Goal: Task Accomplishment & Management: Manage account settings

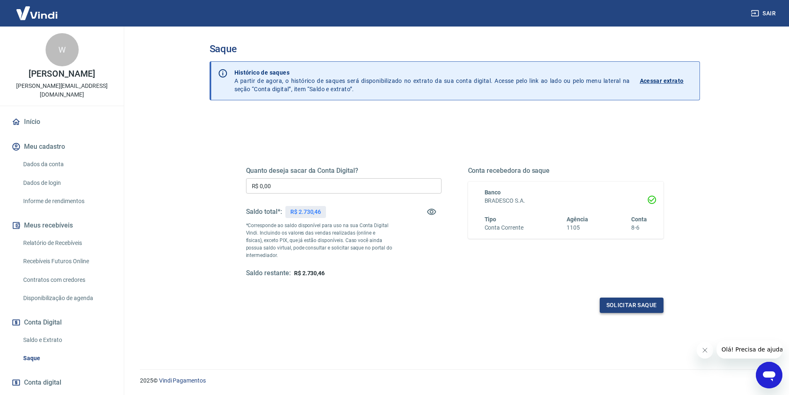
click at [639, 302] on button "Solicitar saque" at bounding box center [632, 304] width 64 height 15
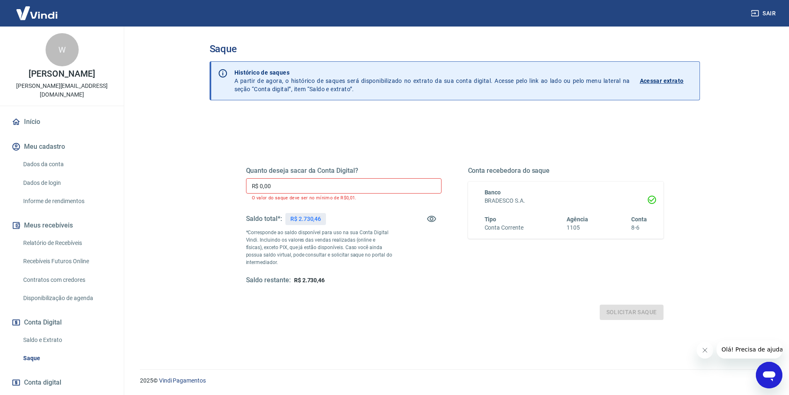
drag, startPoint x: 288, startPoint y: 183, endPoint x: 292, endPoint y: 188, distance: 6.2
click at [289, 187] on input "R$ 0,00" at bounding box center [343, 185] width 195 height 15
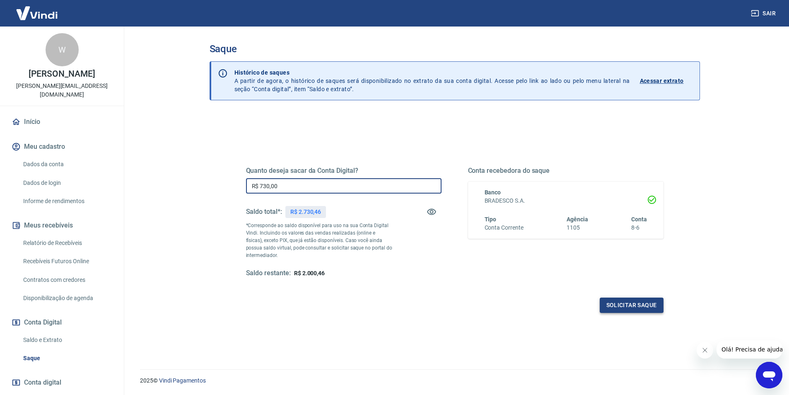
type input "R$ 730,00"
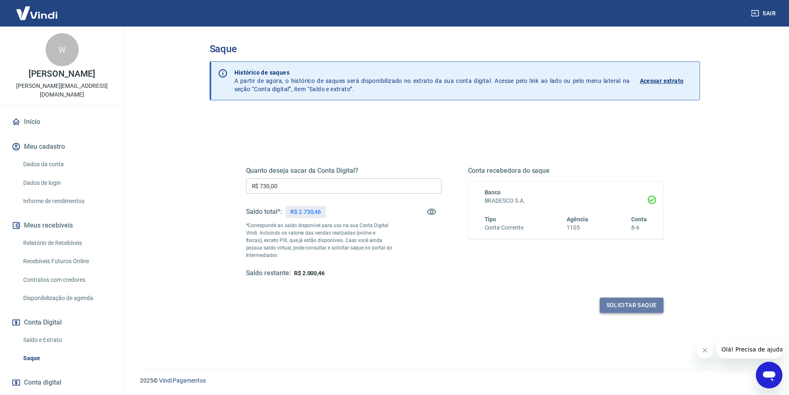
click at [639, 303] on button "Solicitar saque" at bounding box center [632, 304] width 64 height 15
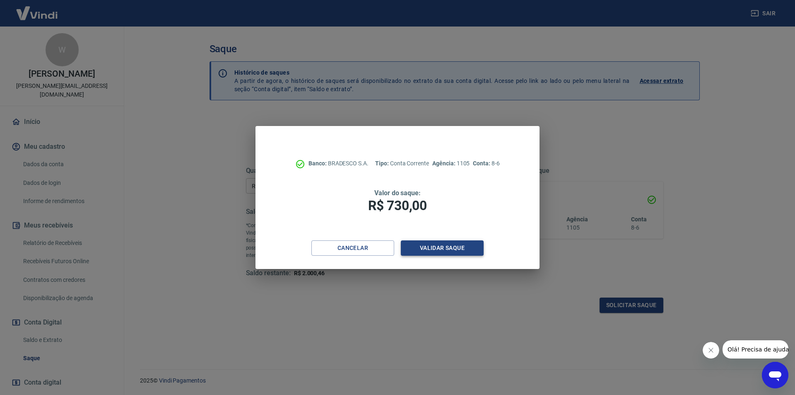
click at [441, 249] on button "Validar saque" at bounding box center [442, 247] width 83 height 15
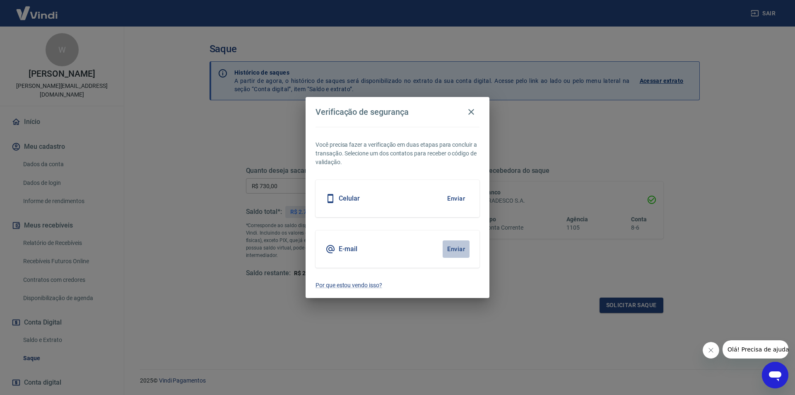
click at [452, 247] on button "Enviar" at bounding box center [456, 248] width 27 height 17
click at [451, 248] on button "Enviar" at bounding box center [456, 248] width 27 height 17
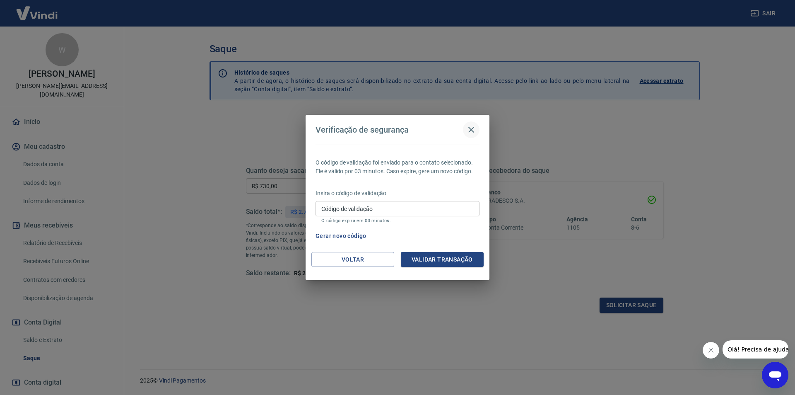
click at [471, 131] on icon "button" at bounding box center [471, 130] width 10 height 10
